Goal: Task Accomplishment & Management: Manage account settings

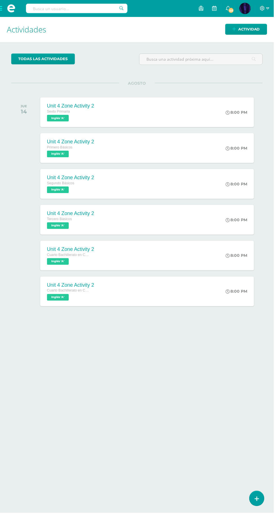
click at [8, 8] on span at bounding box center [11, 8] width 8 height 8
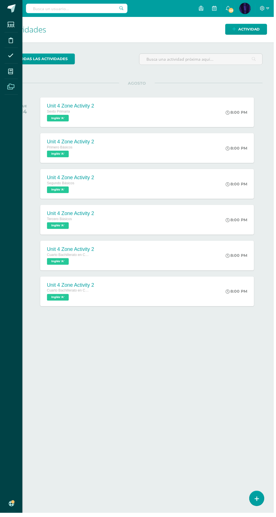
click at [17, 83] on span at bounding box center [11, 87] width 13 height 13
click at [13, 70] on icon at bounding box center [10, 72] width 5 height 6
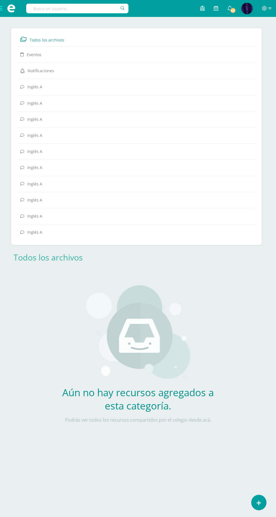
click at [7, 14] on span at bounding box center [11, 8] width 23 height 17
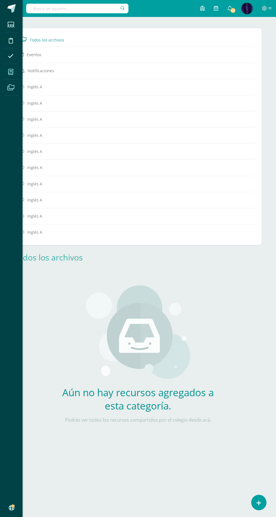
click at [10, 72] on icon at bounding box center [10, 72] width 5 height 6
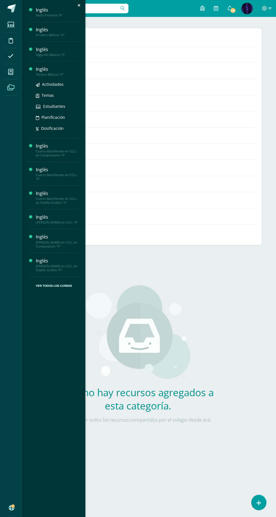
click at [39, 75] on div "Tercero Básicos "A"" at bounding box center [57, 74] width 43 height 4
click at [44, 105] on span "Estudiantes" at bounding box center [54, 106] width 22 height 5
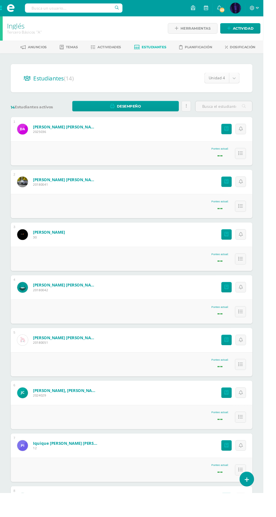
click at [251, 83] on body "Estudiantes Disciplina Asistencia Mis cursos Archivos Soporte Centro de ayuda Ú…" at bounding box center [138, 353] width 276 height 707
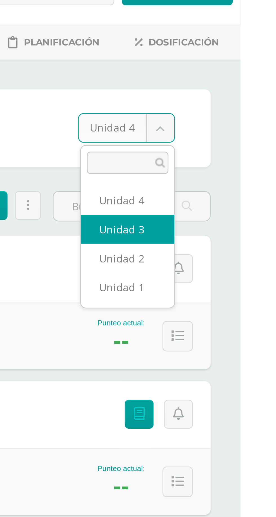
select select "/dashboard/teacher/section/2695/students/?unit=157513"
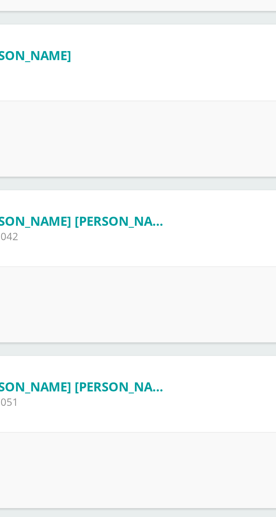
click at [116, 363] on div "5 Cota Monterroso, Luisa Gabriela Jimena 20180051 Punteo actual: 62.60 Punteos" at bounding box center [138, 369] width 254 height 51
